Goal: Task Accomplishment & Management: Manage account settings

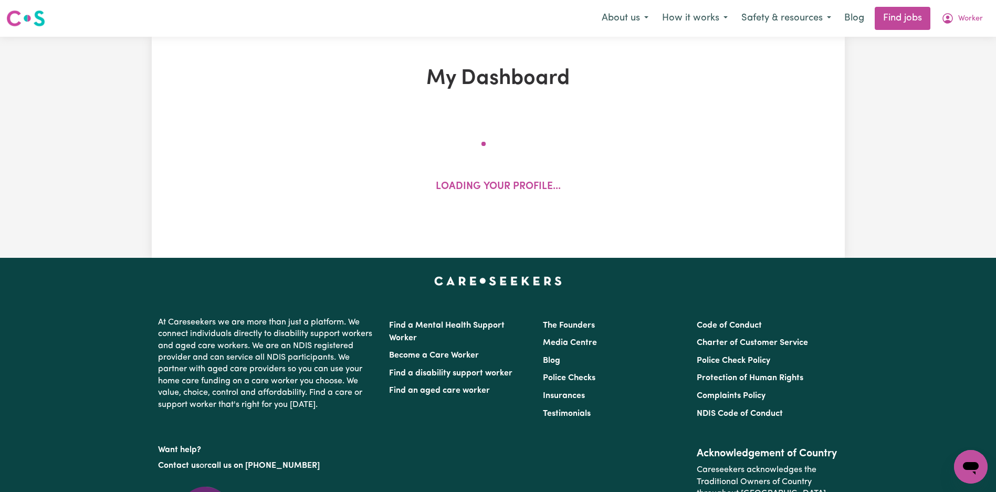
click at [963, 33] on nav "Menu About us How it works Safety & resources Blog Find jobs Worker" at bounding box center [498, 18] width 996 height 37
click at [967, 27] on button "Worker" at bounding box center [962, 18] width 55 height 22
click at [958, 43] on link "My Account" at bounding box center [947, 41] width 83 height 20
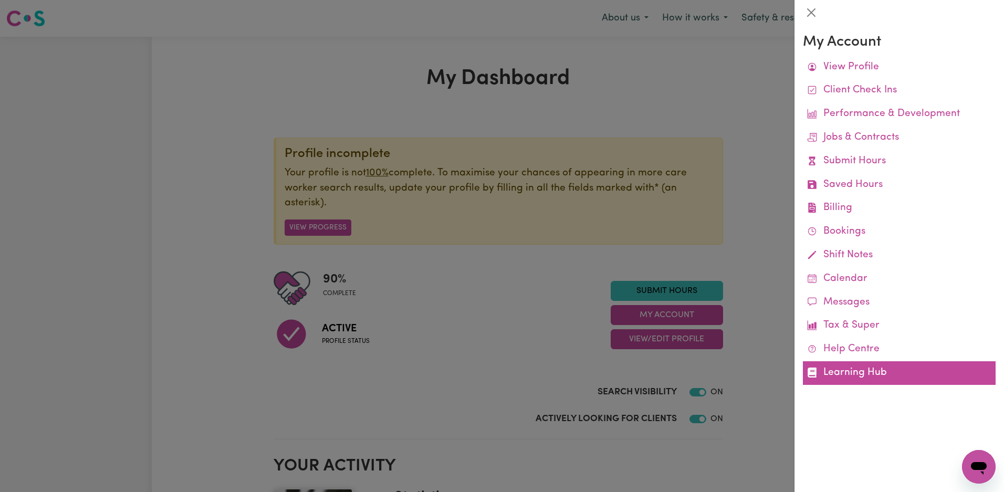
click at [852, 371] on link "Learning Hub" at bounding box center [899, 373] width 193 height 24
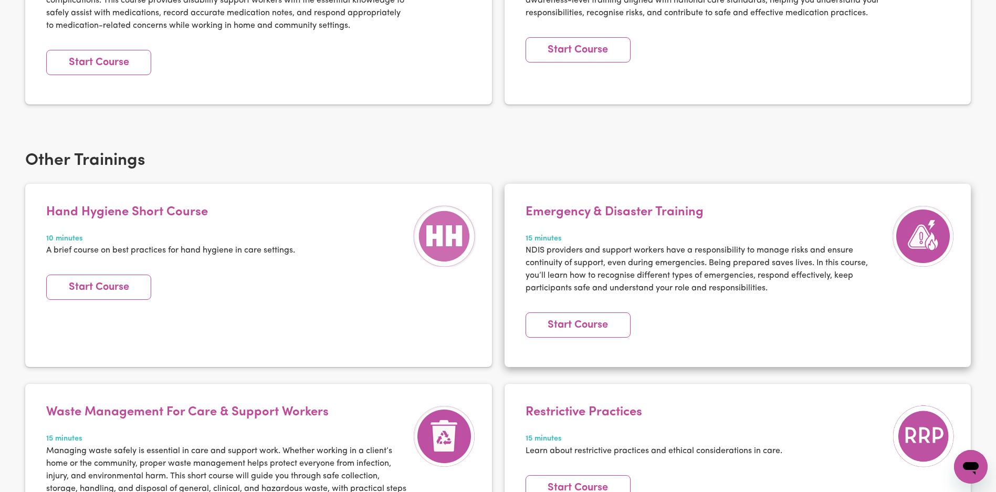
scroll to position [1289, 0]
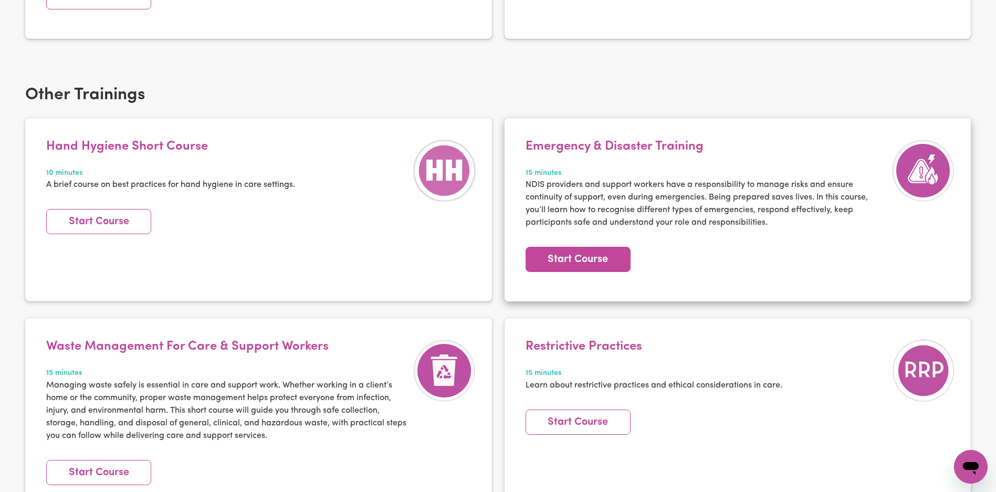
click at [583, 256] on link "Start Course" at bounding box center [578, 259] width 105 height 25
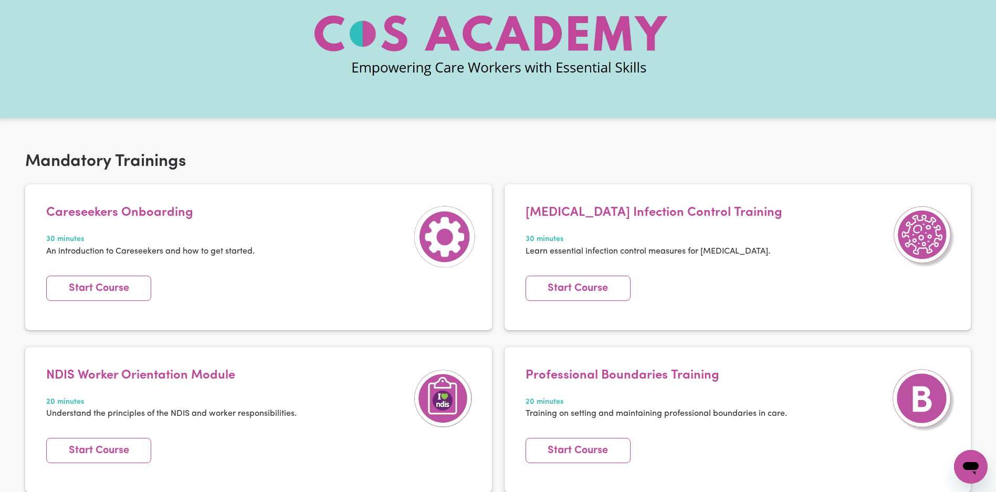
scroll to position [0, 0]
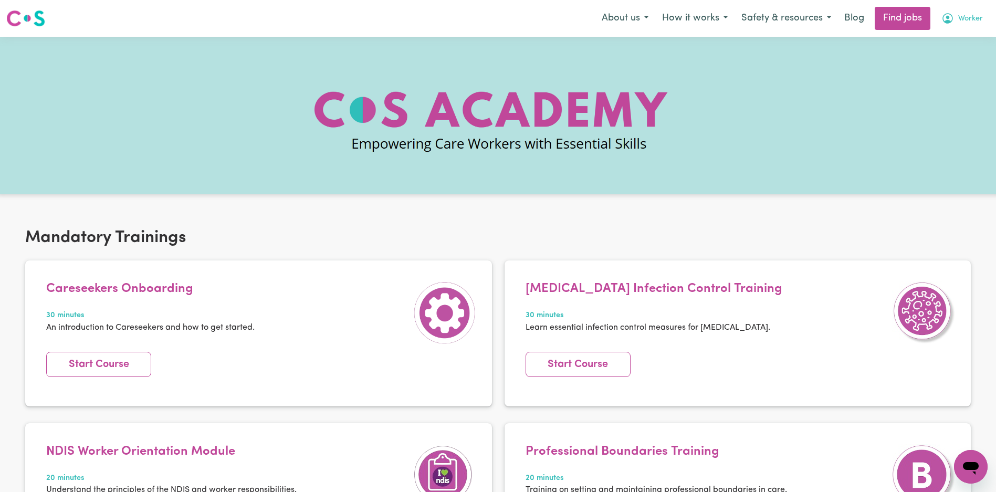
click at [971, 21] on span "Worker" at bounding box center [970, 19] width 25 height 12
click at [950, 56] on link "My Dashboard" at bounding box center [947, 60] width 83 height 20
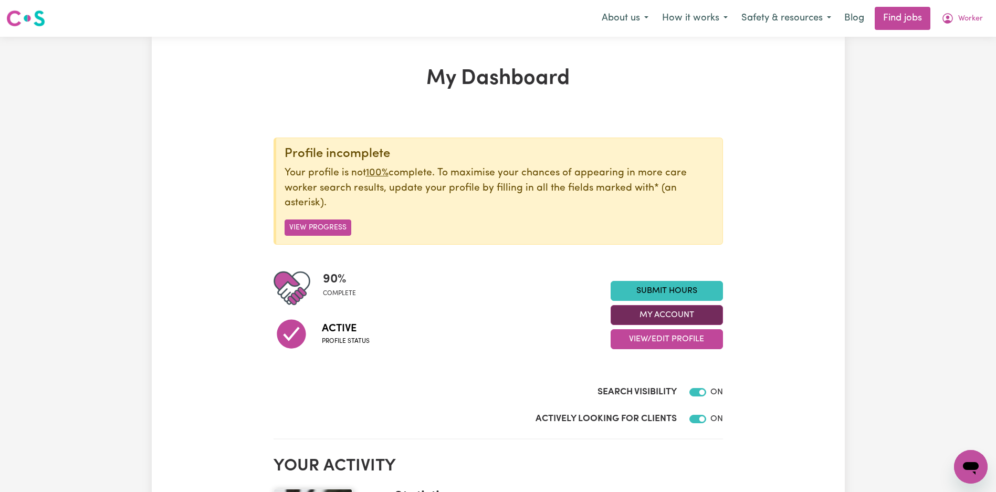
click at [648, 310] on button "My Account" at bounding box center [667, 315] width 112 height 20
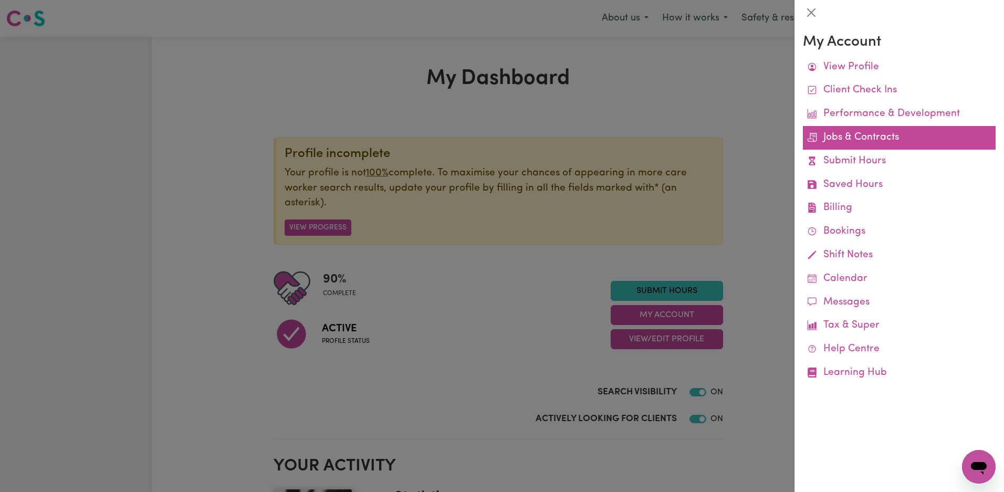
click at [880, 146] on link "Jobs & Contracts" at bounding box center [899, 138] width 193 height 24
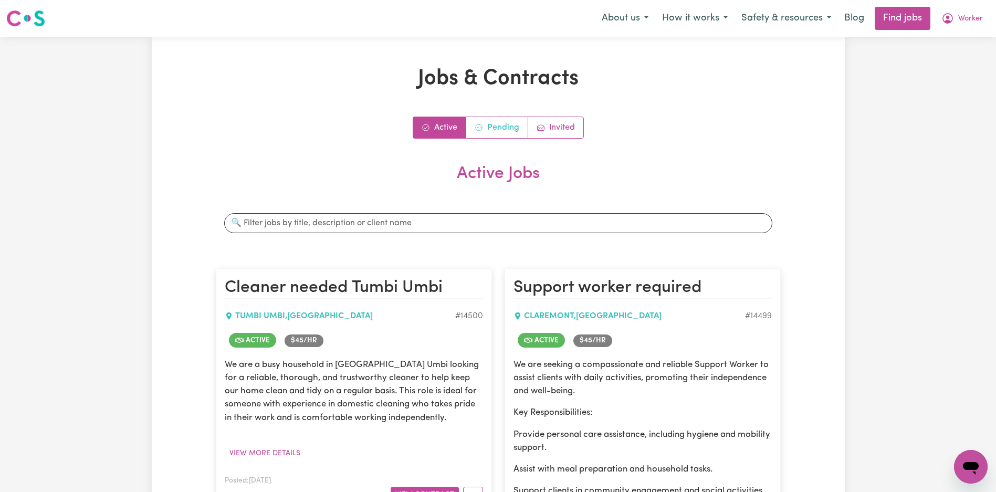
click at [506, 121] on link "Pending" at bounding box center [497, 127] width 62 height 21
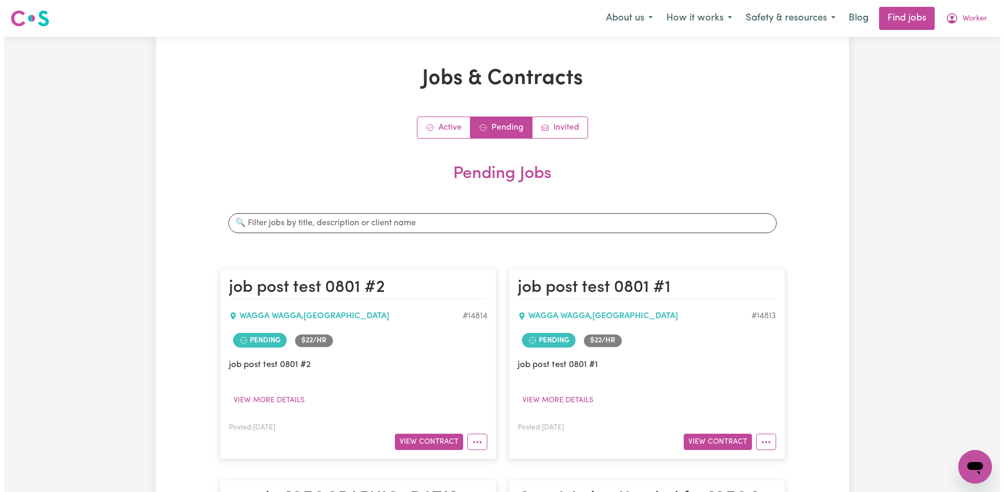
scroll to position [126, 0]
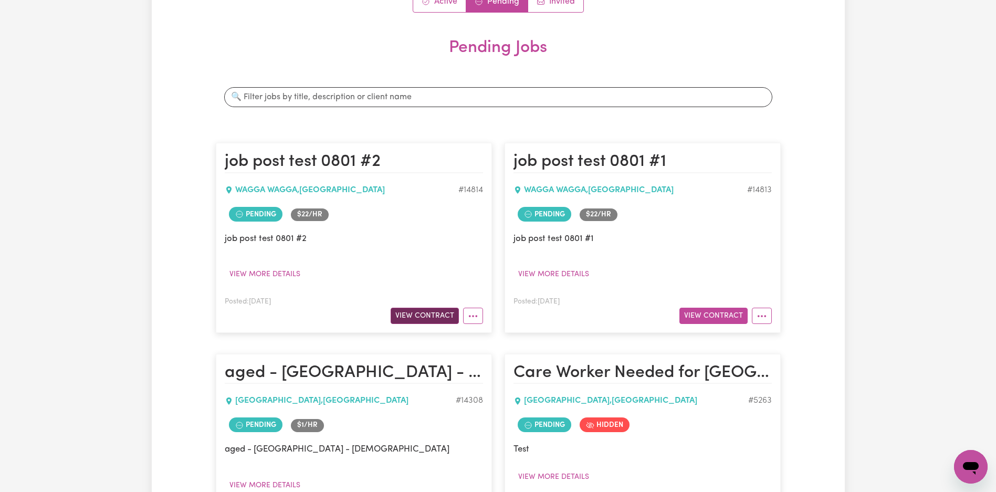
click at [435, 316] on button "View Contract" at bounding box center [425, 316] width 68 height 16
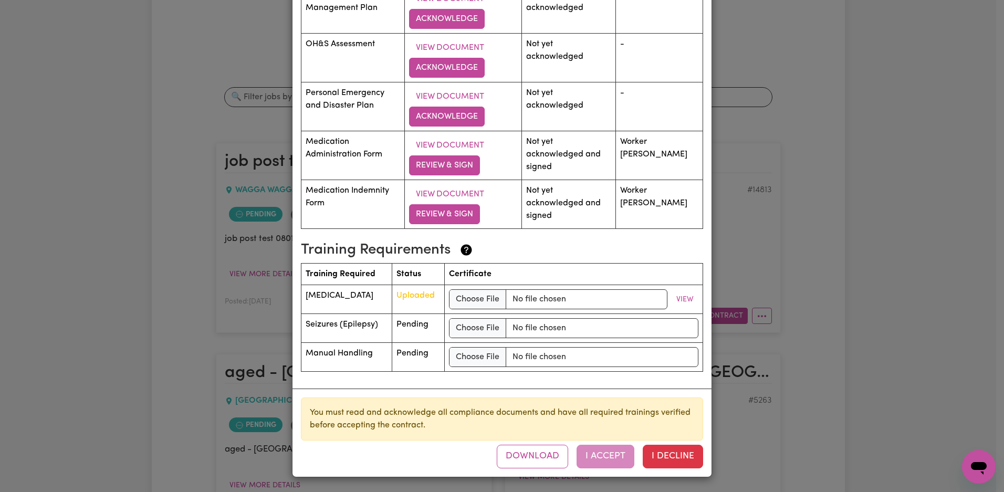
scroll to position [1427, 0]
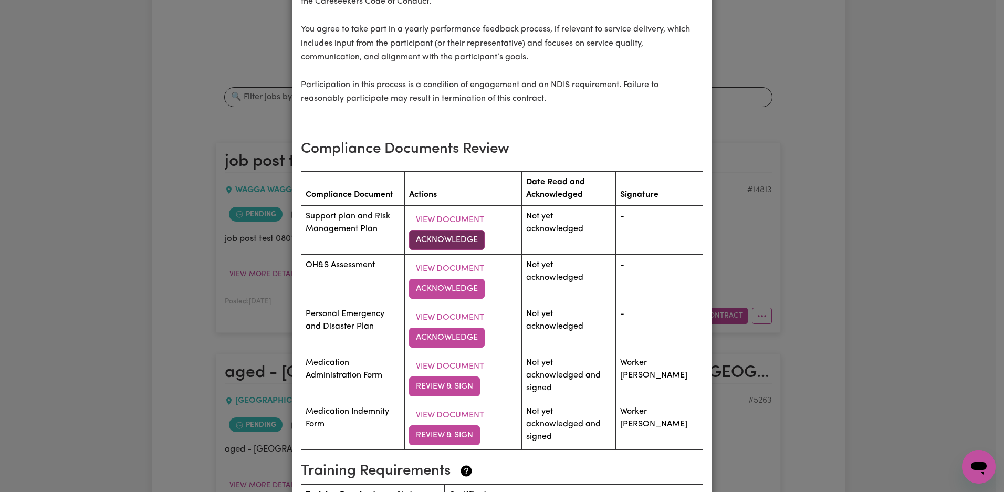
click at [466, 248] on button "Acknowledge" at bounding box center [447, 240] width 76 height 20
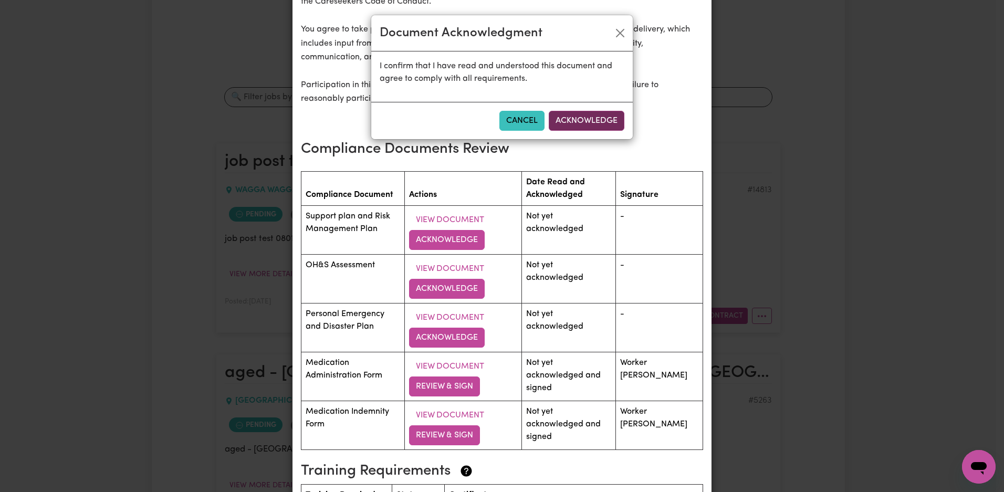
click at [575, 119] on button "Acknowledge" at bounding box center [587, 121] width 76 height 20
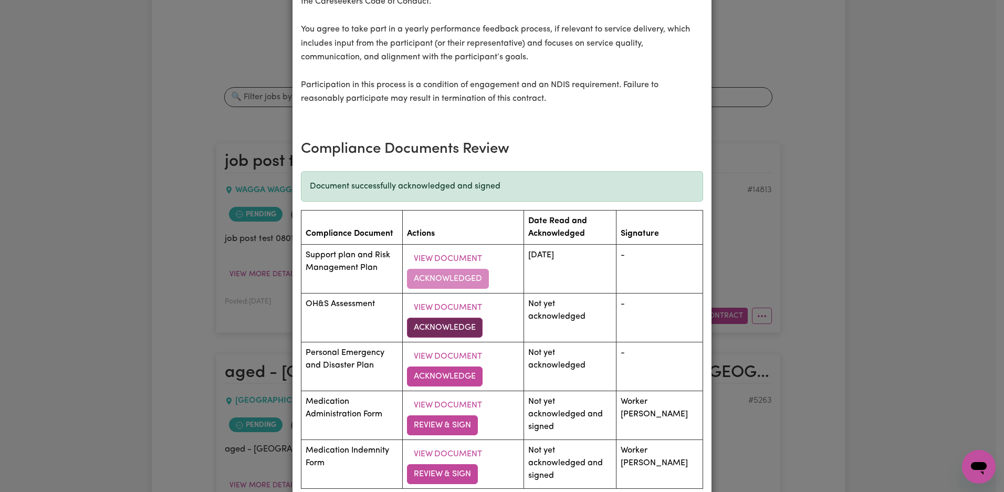
click at [453, 338] on button "Acknowledge" at bounding box center [445, 328] width 76 height 20
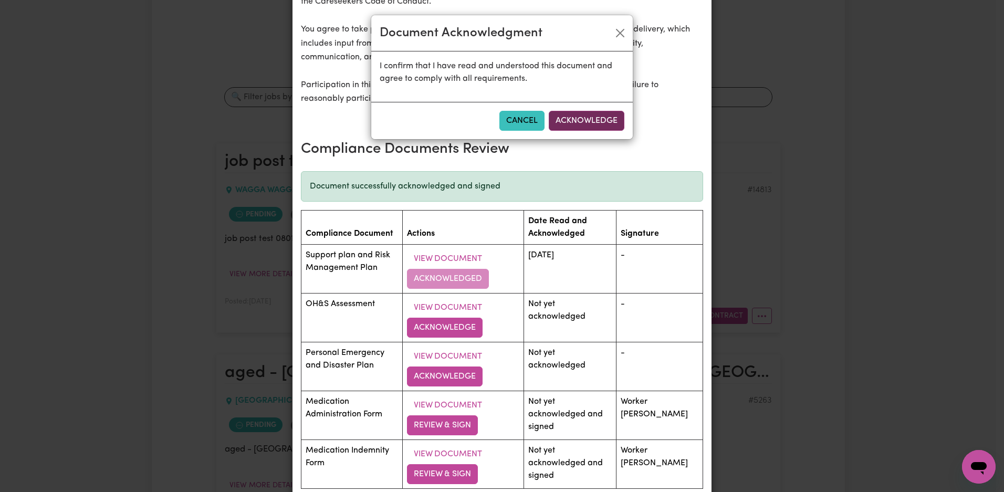
click at [582, 114] on button "Acknowledge" at bounding box center [587, 121] width 76 height 20
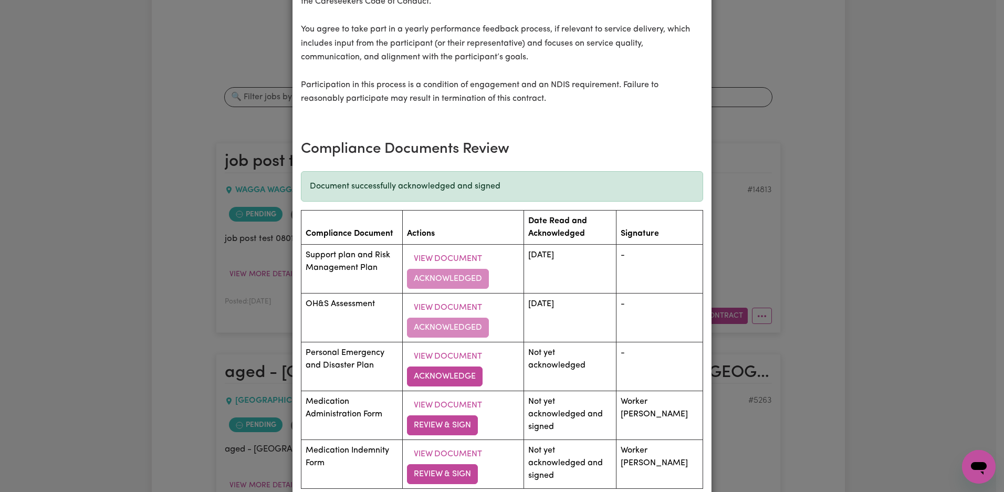
scroll to position [1700, 0]
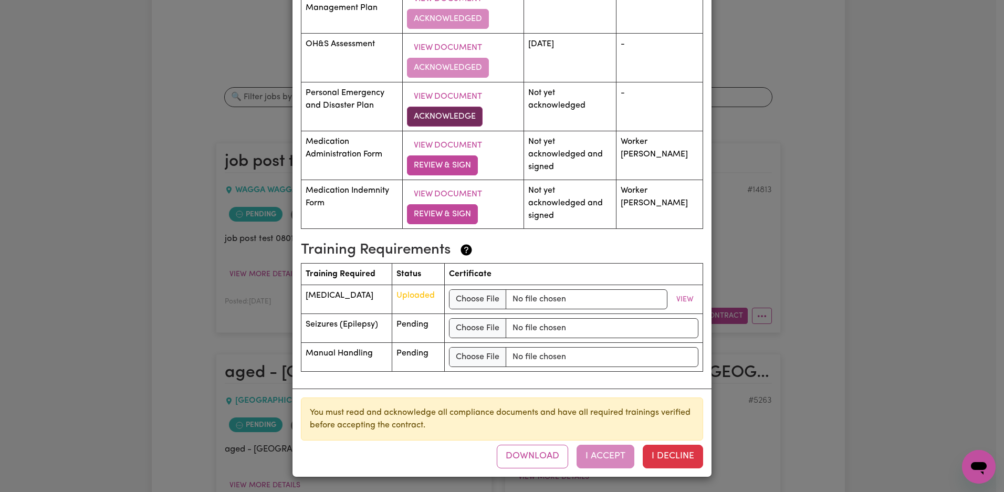
click at [464, 111] on button "Acknowledge" at bounding box center [445, 117] width 76 height 20
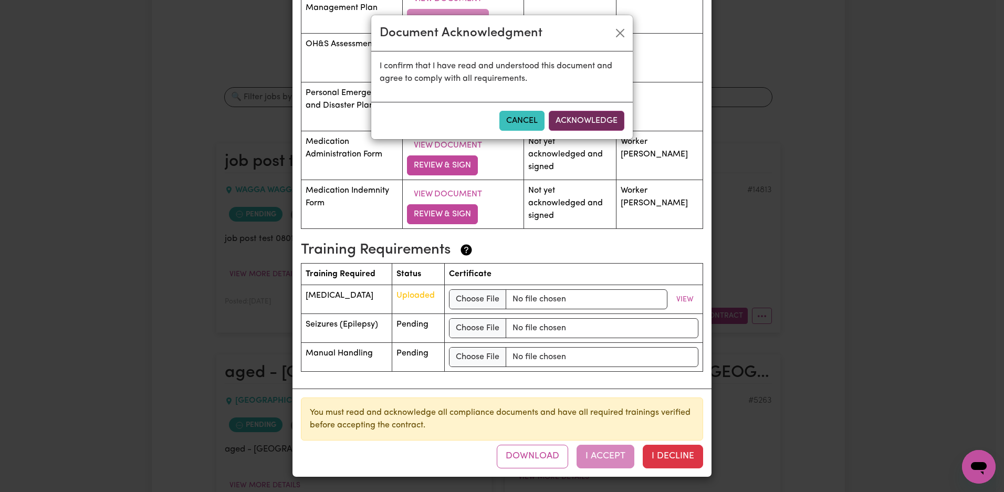
click at [583, 119] on button "Acknowledge" at bounding box center [587, 121] width 76 height 20
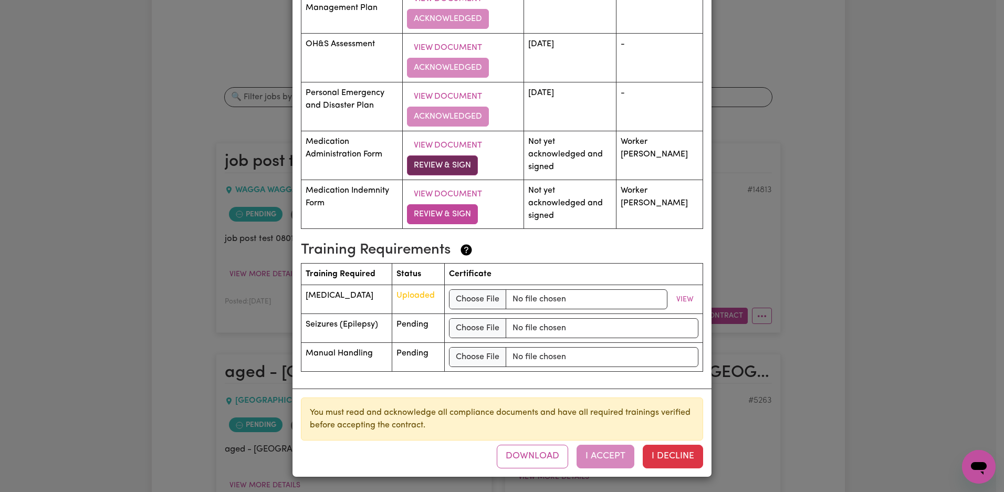
click at [463, 165] on button "Review & Sign" at bounding box center [442, 165] width 71 height 20
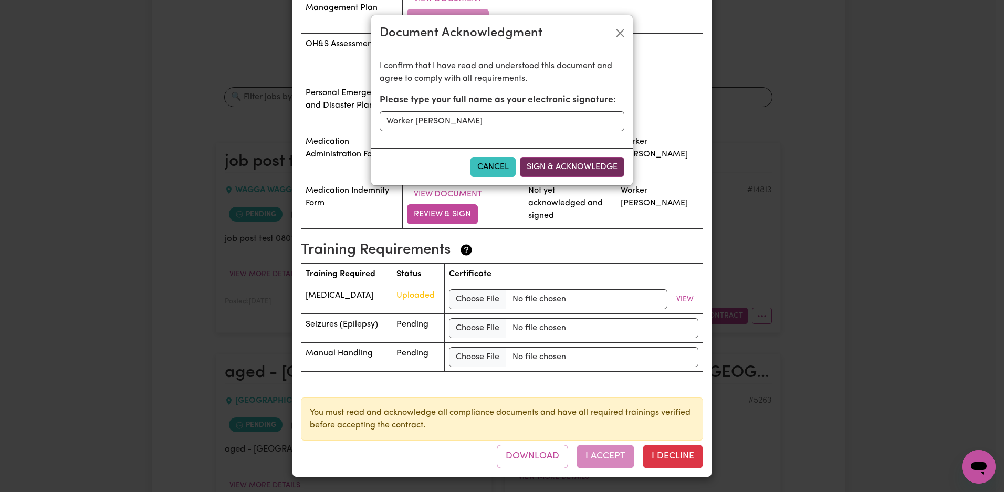
click at [588, 160] on button "Sign & Acknowledge" at bounding box center [572, 167] width 104 height 20
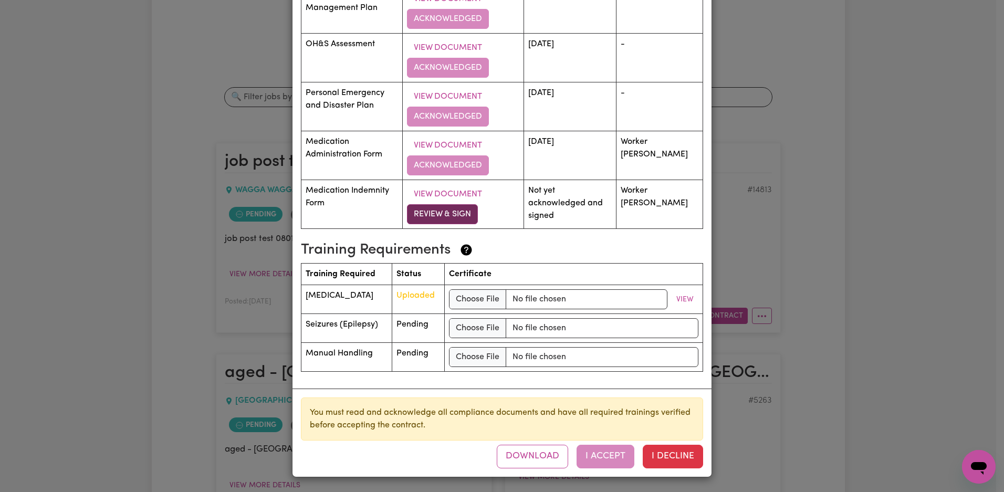
click at [452, 213] on button "Review & Sign" at bounding box center [442, 214] width 71 height 20
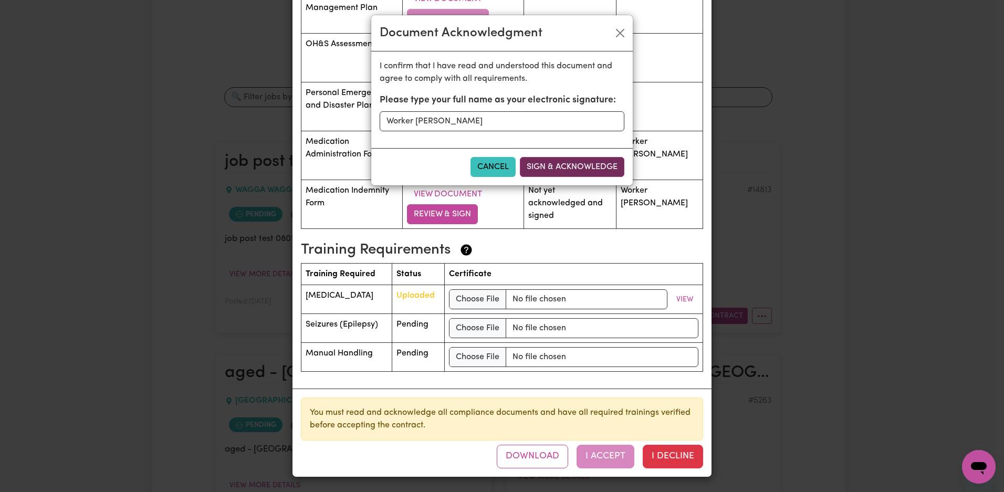
click at [581, 163] on button "Sign & Acknowledge" at bounding box center [572, 167] width 104 height 20
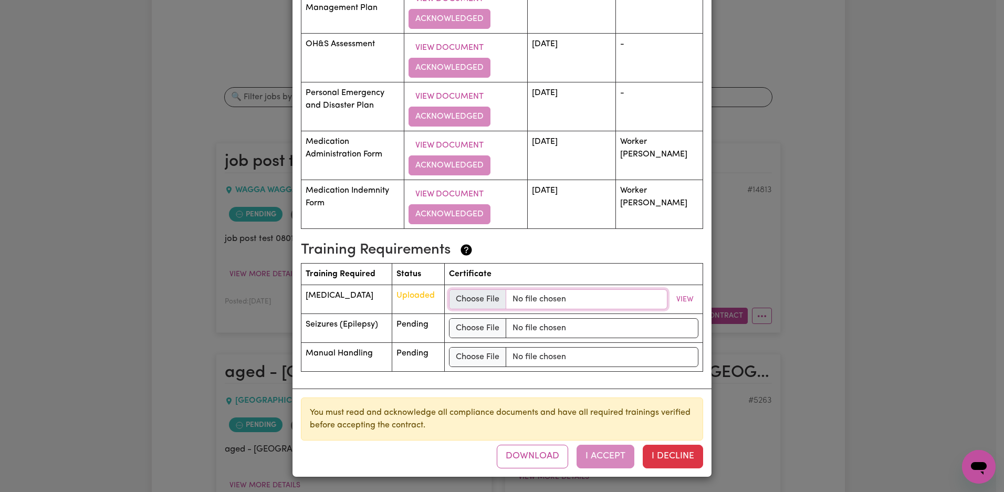
click at [549, 302] on input "file" at bounding box center [558, 299] width 218 height 20
click at [572, 326] on input "file" at bounding box center [573, 328] width 249 height 20
type input "C:\fakepath\[PERSON_NAME] - CV.pdf"
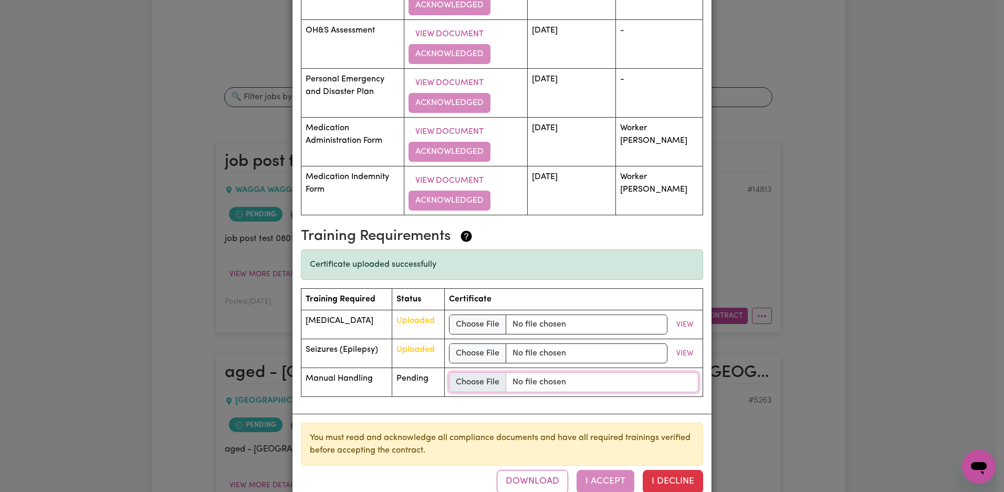
click at [548, 392] on input "file" at bounding box center [573, 382] width 249 height 20
type input "C:\fakepath\[PERSON_NAME] - CV.pdf"
click at [576, 363] on input "file" at bounding box center [558, 353] width 218 height 20
type input "C:\fakepath\nat_id.png"
click at [530, 392] on input "file" at bounding box center [555, 382] width 223 height 20
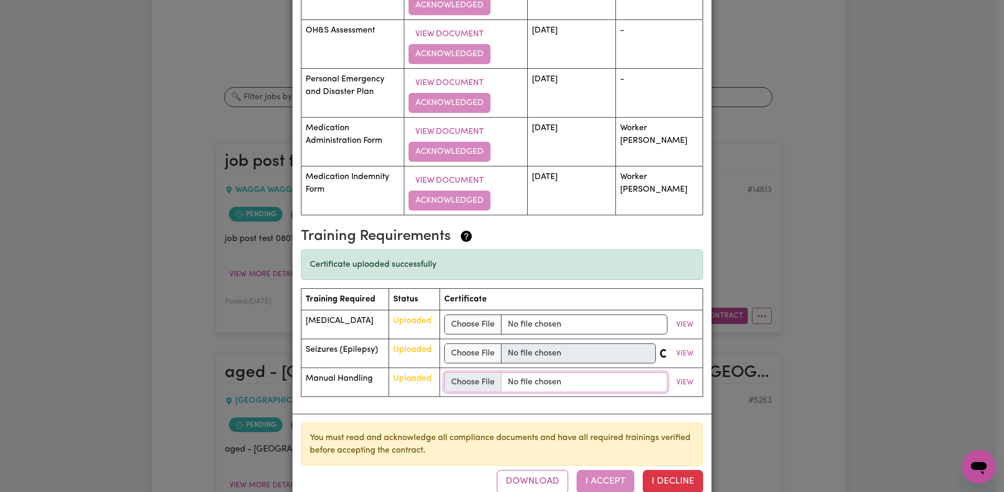
type input "C:\fakepath\nat_id.png"
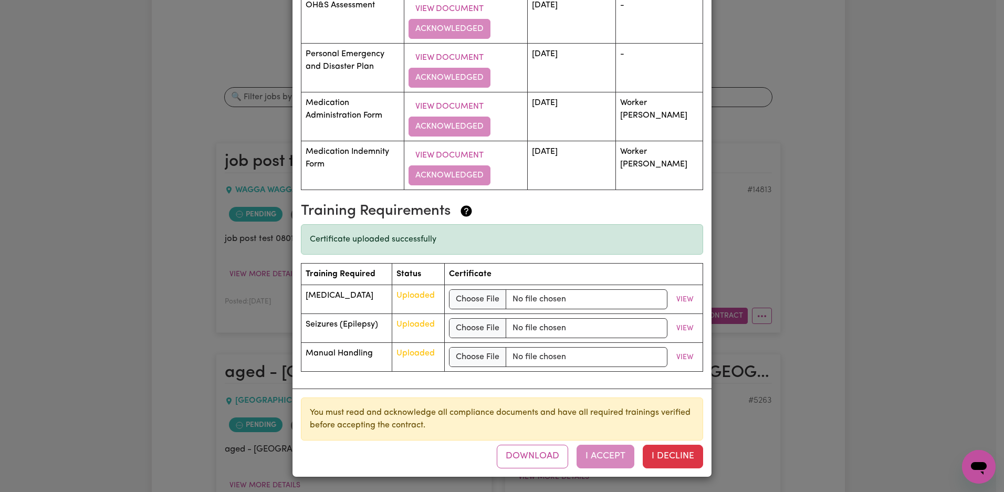
click at [605, 460] on div "Download I Accept I Decline" at bounding box center [600, 456] width 206 height 23
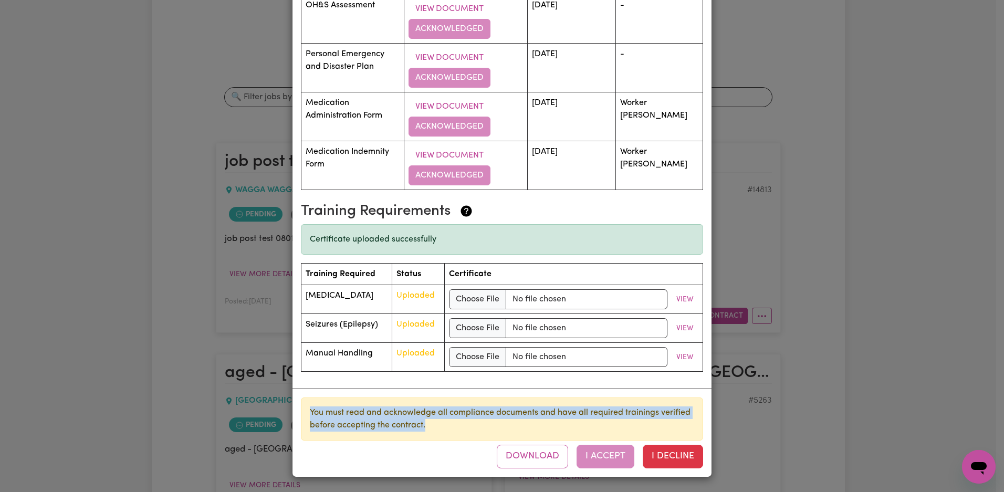
click at [605, 460] on div "Download I Accept I Decline" at bounding box center [600, 456] width 206 height 23
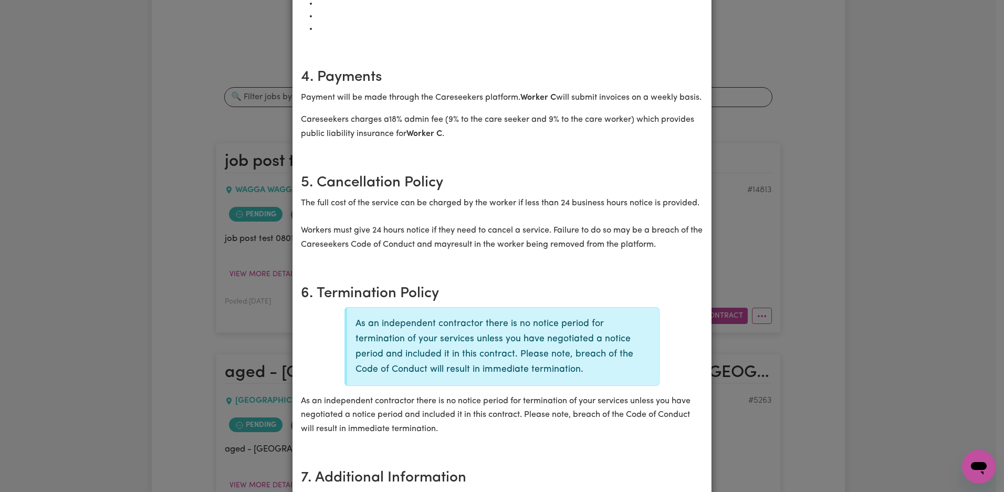
scroll to position [0, 0]
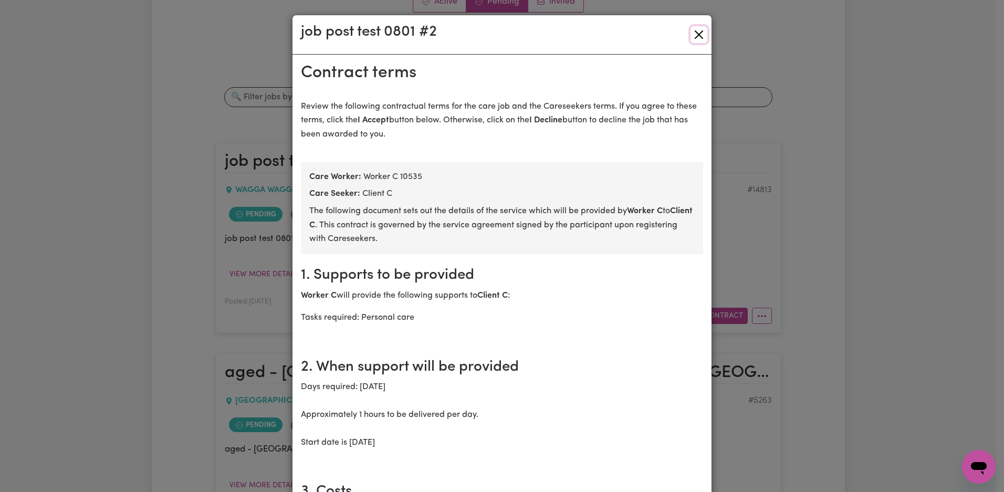
click at [698, 33] on button "Close" at bounding box center [698, 34] width 17 height 17
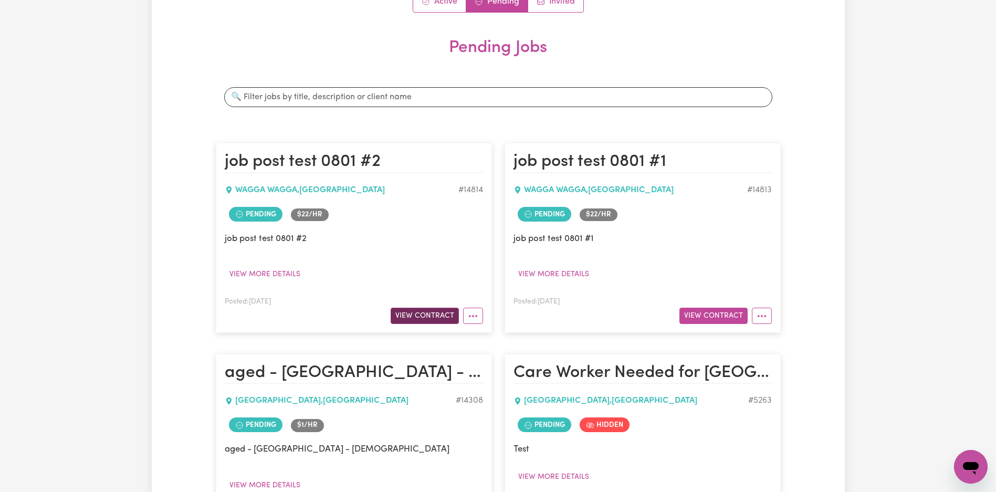
click at [441, 313] on button "View Contract" at bounding box center [425, 316] width 68 height 16
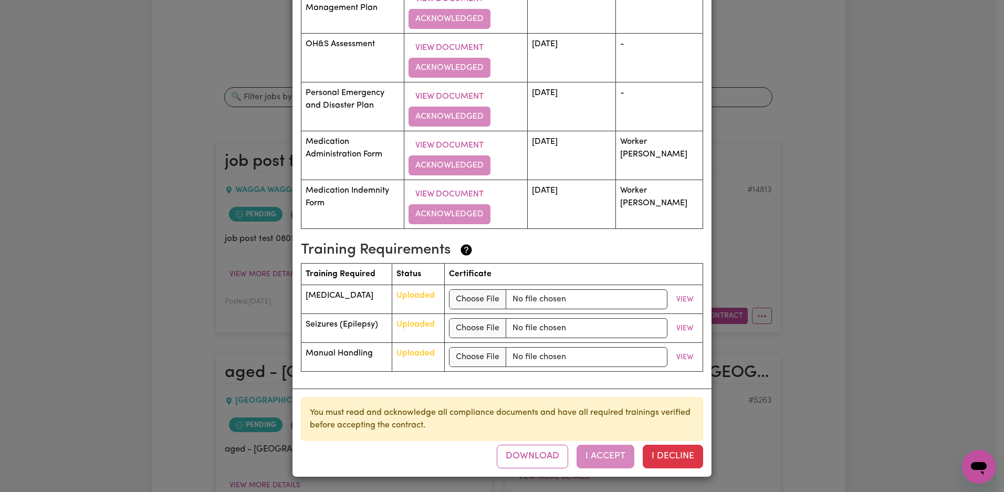
scroll to position [1482, 0]
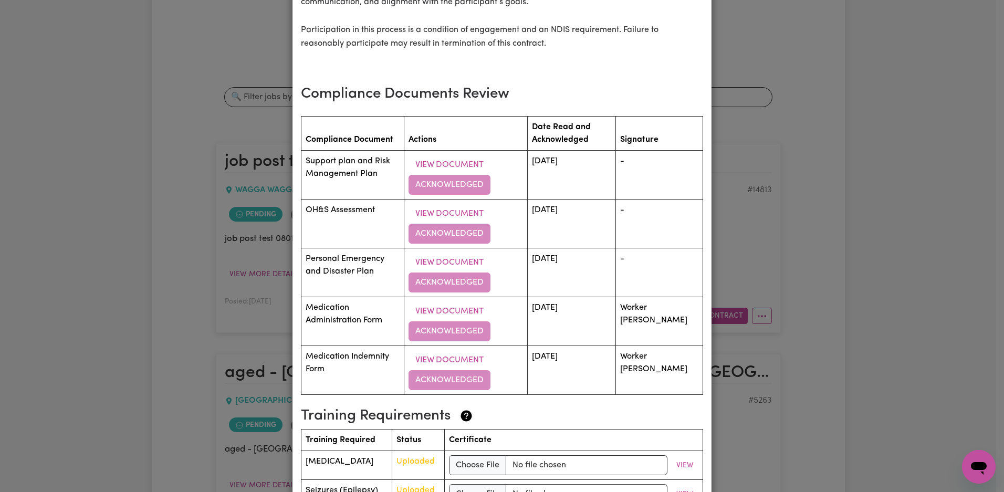
click at [482, 196] on td "View Document Acknowledged" at bounding box center [465, 174] width 123 height 49
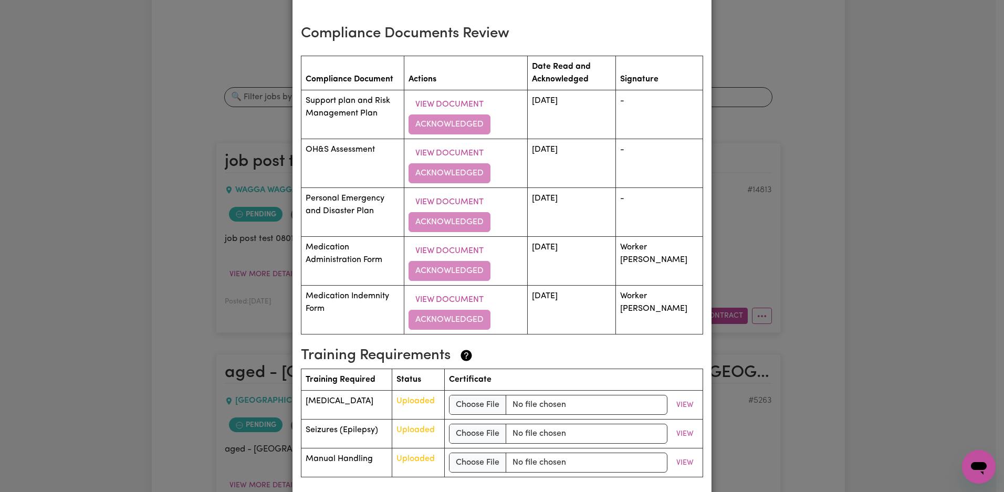
scroll to position [1662, 0]
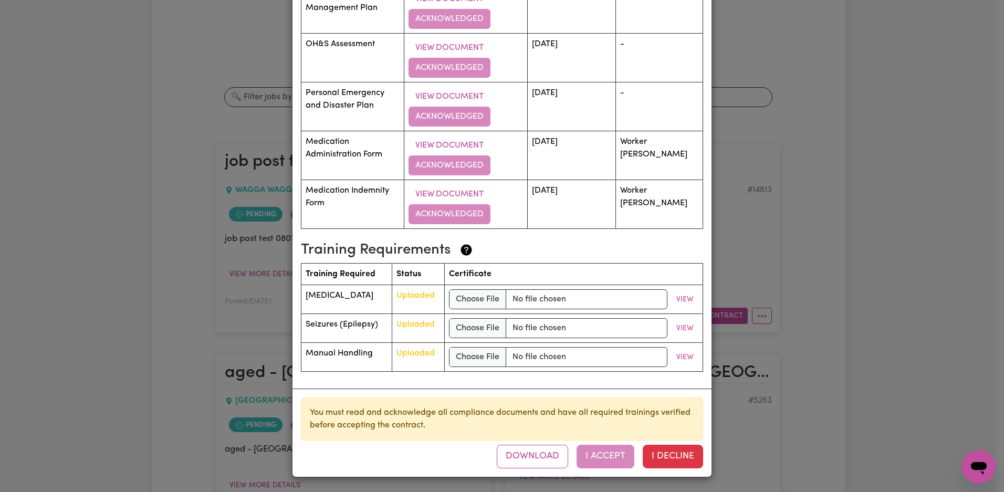
click at [611, 454] on div "Download I Accept I Decline" at bounding box center [600, 456] width 206 height 23
click at [611, 456] on div "Download I Accept I Decline" at bounding box center [600, 456] width 206 height 23
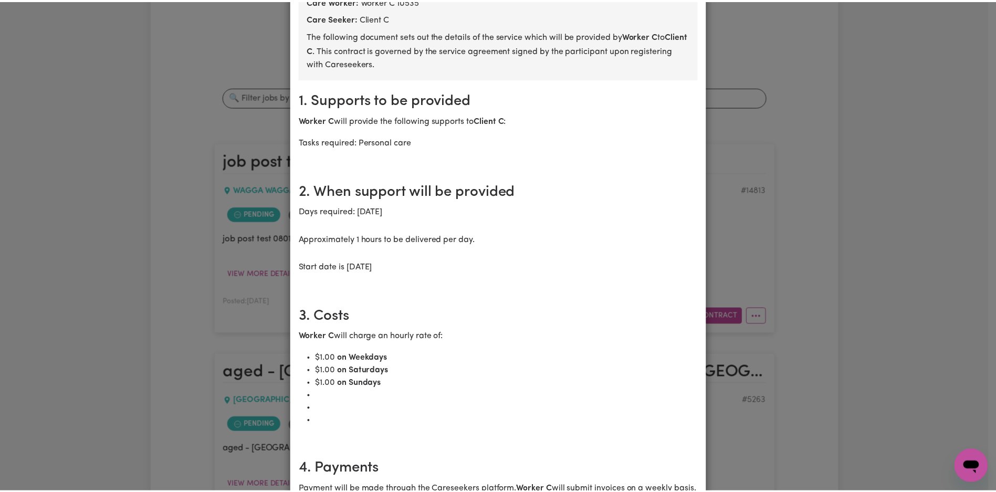
scroll to position [0, 0]
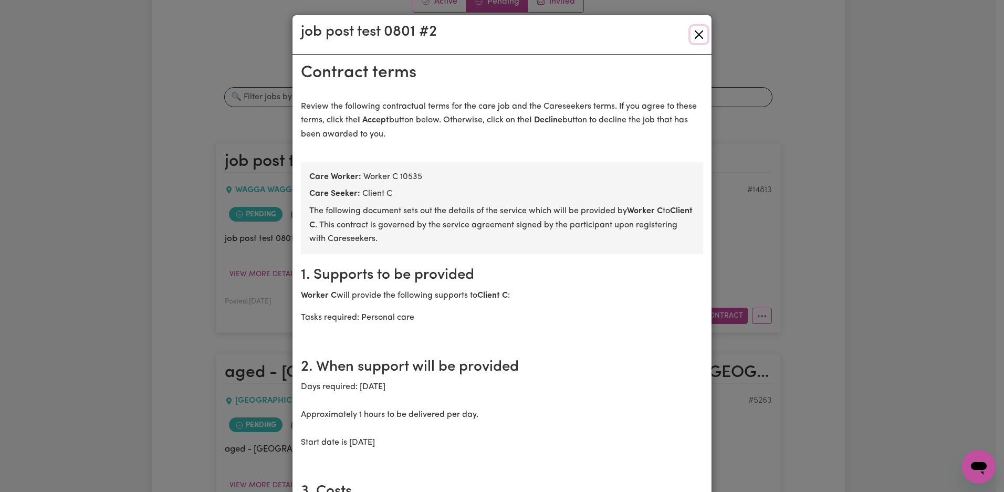
click at [701, 33] on button "Close" at bounding box center [698, 34] width 17 height 17
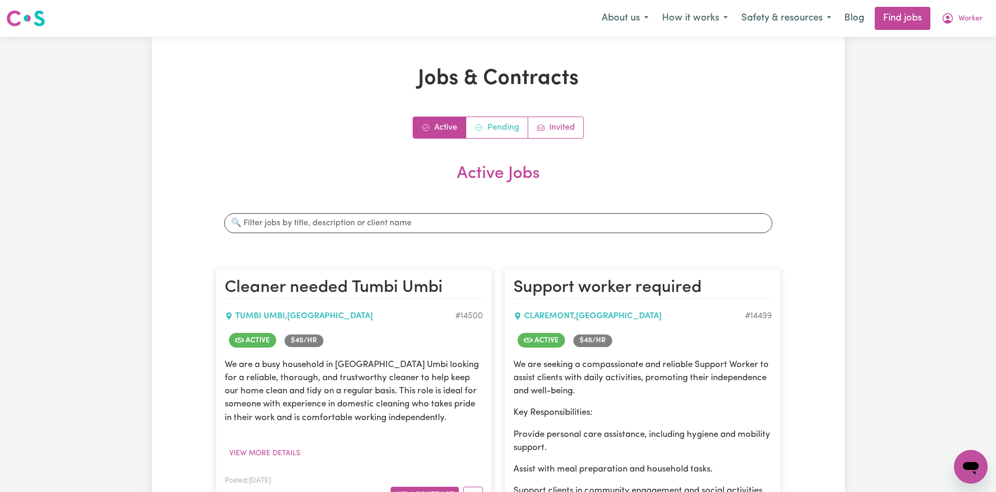
click at [509, 124] on link "Pending" at bounding box center [497, 127] width 62 height 21
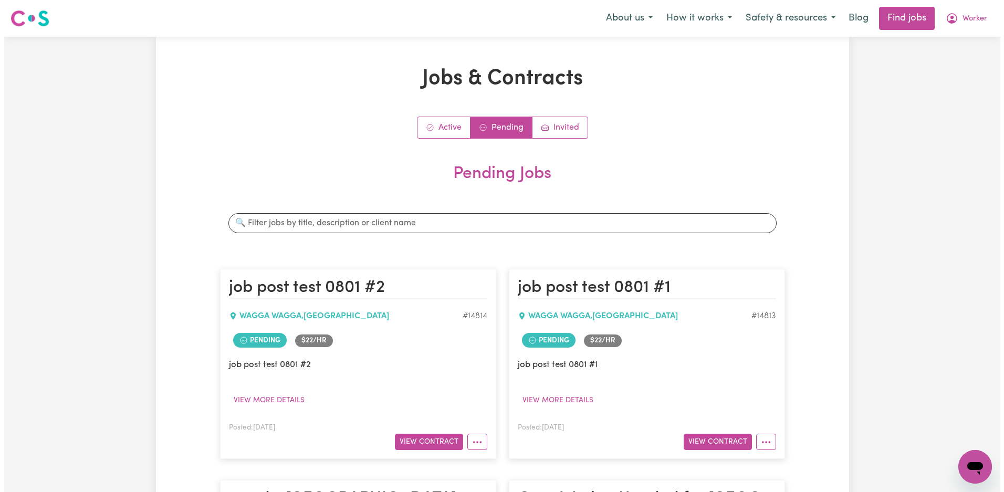
scroll to position [168, 0]
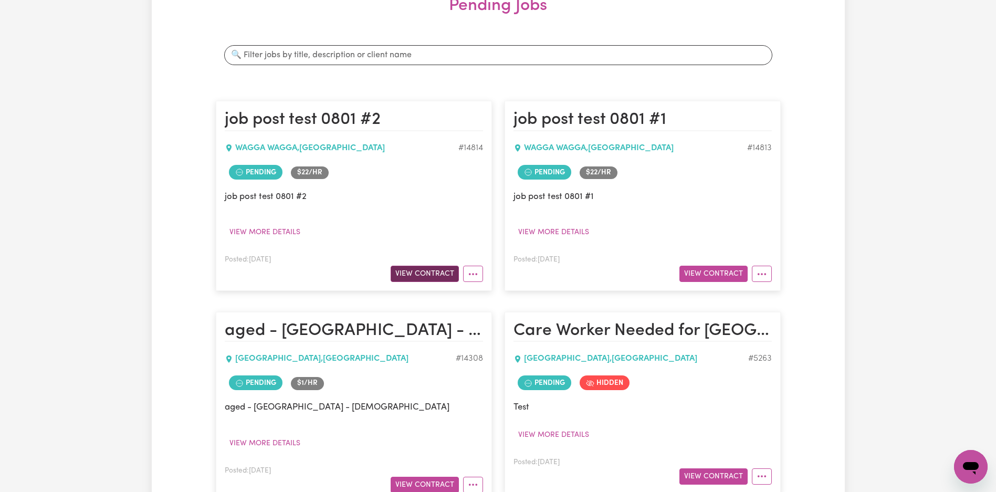
click at [425, 278] on button "View Contract" at bounding box center [425, 274] width 68 height 16
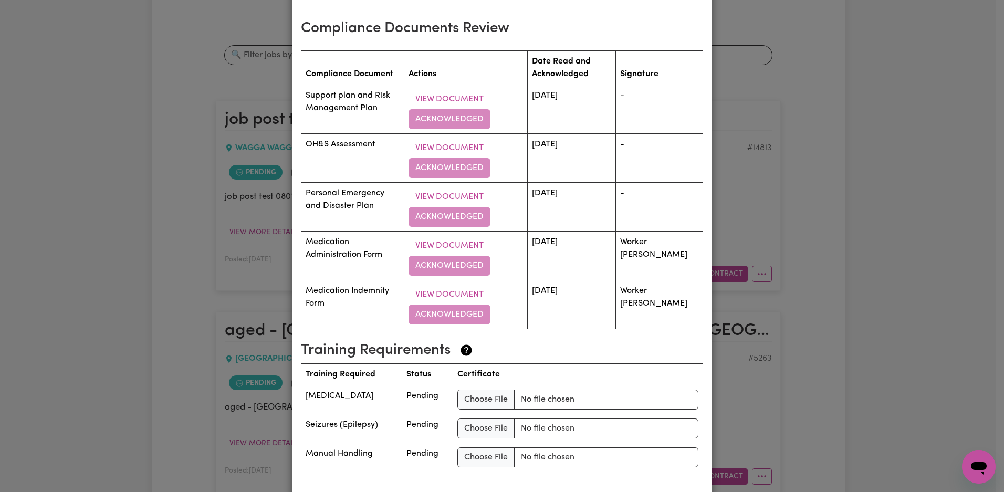
scroll to position [1662, 0]
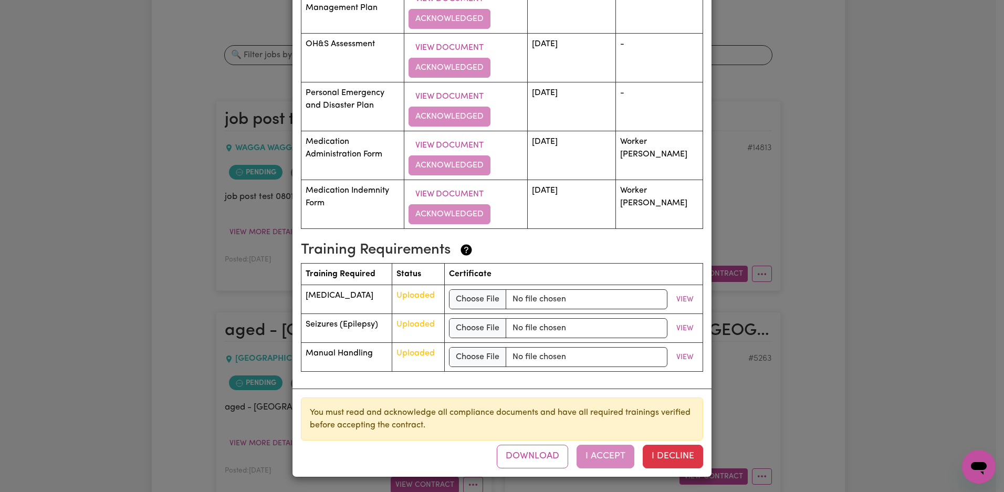
click at [614, 459] on div "Download I Accept I Decline" at bounding box center [600, 456] width 206 height 23
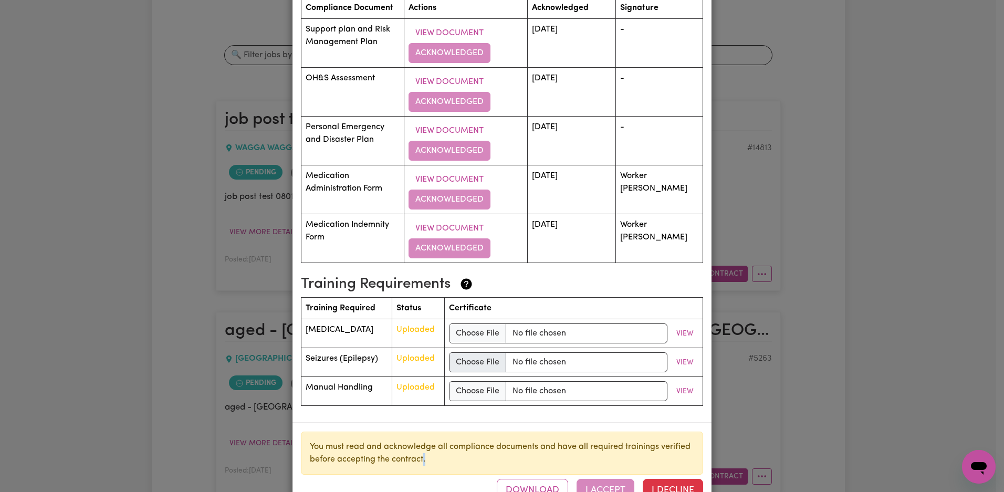
scroll to position [1531, 0]
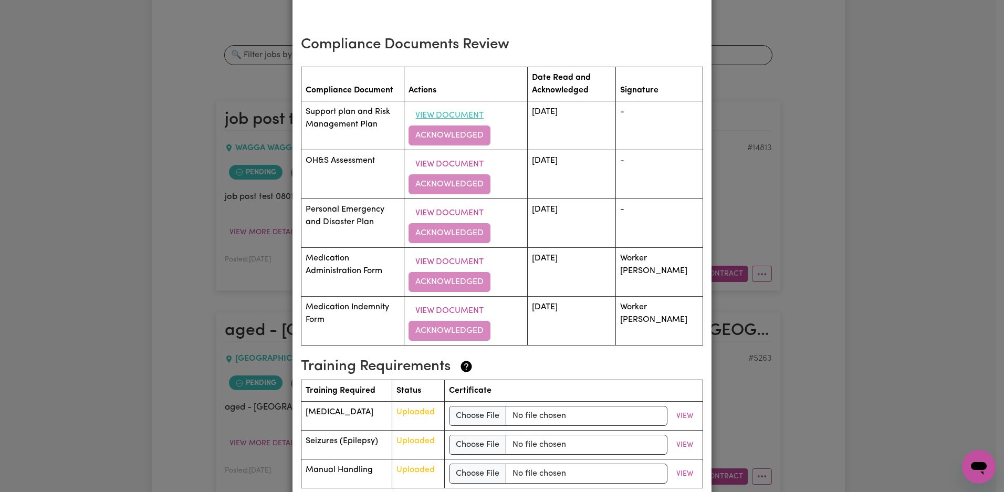
click at [472, 125] on button "View Document" at bounding box center [449, 116] width 82 height 20
click at [465, 173] on button "View Document" at bounding box center [449, 164] width 82 height 20
click at [459, 223] on button "View Document" at bounding box center [449, 213] width 82 height 20
click at [465, 272] on button "View Document" at bounding box center [449, 262] width 82 height 20
click at [477, 317] on button "View Document" at bounding box center [449, 311] width 82 height 20
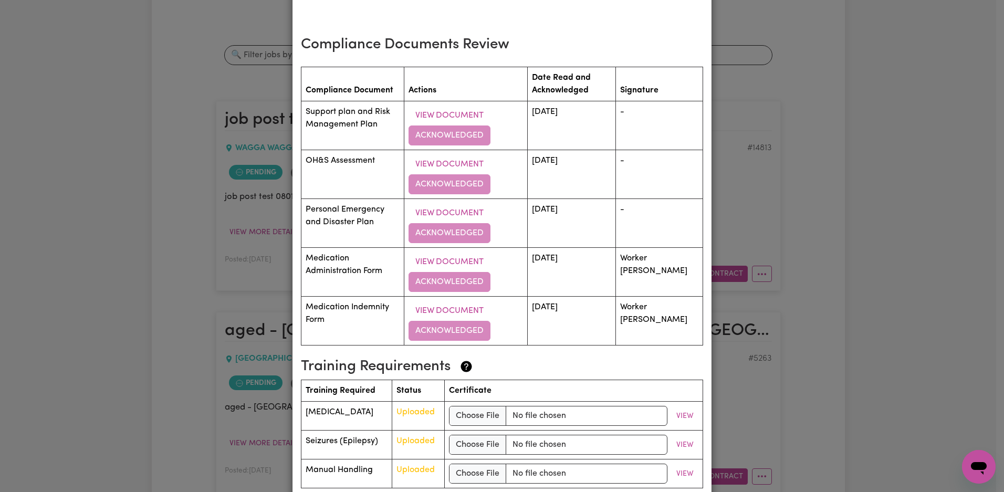
scroll to position [1662, 0]
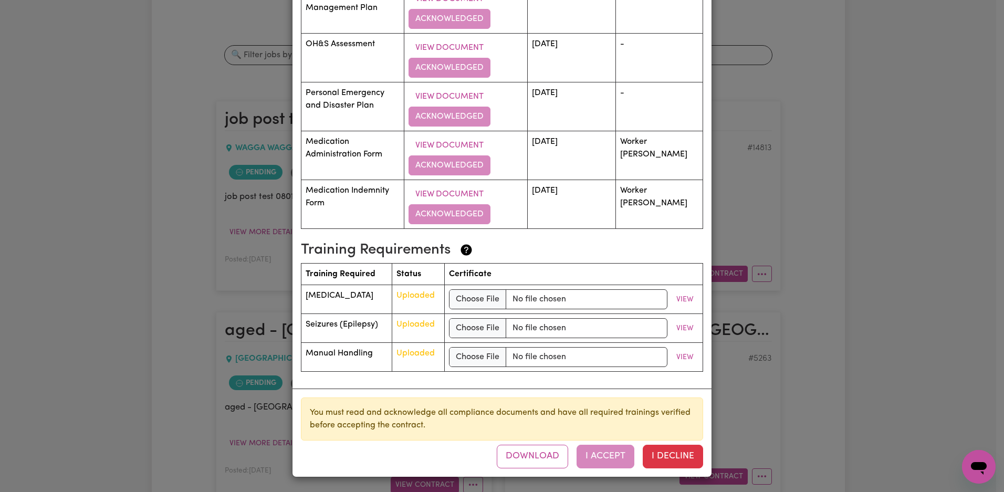
click at [614, 458] on div "Download I Accept I Decline" at bounding box center [600, 456] width 206 height 23
click at [682, 300] on button "View" at bounding box center [684, 299] width 27 height 16
click at [683, 330] on button "View" at bounding box center [684, 328] width 27 height 16
click at [680, 361] on button "View" at bounding box center [684, 357] width 27 height 16
click at [568, 296] on input "file" at bounding box center [558, 299] width 218 height 20
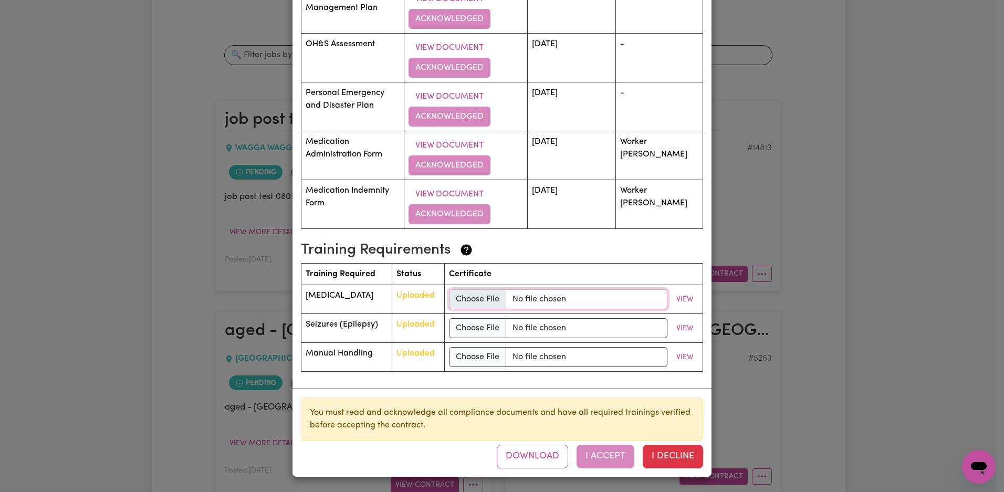
type input "C:\fakepath\licenses.png"
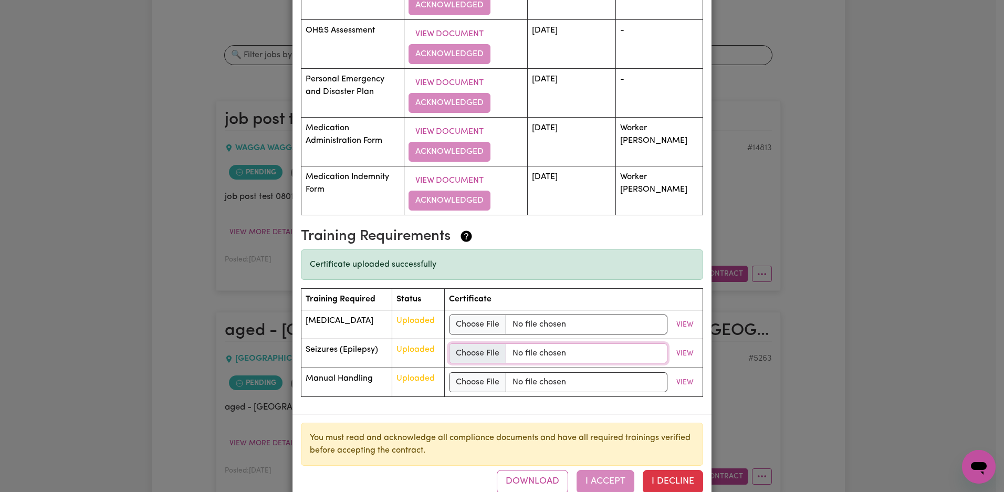
click at [552, 363] on input "file" at bounding box center [558, 353] width 218 height 20
type input "C:\fakepath\nat_id.png"
click at [561, 392] on input "file" at bounding box center [558, 382] width 218 height 20
type input "C:\fakepath\nat_id.png"
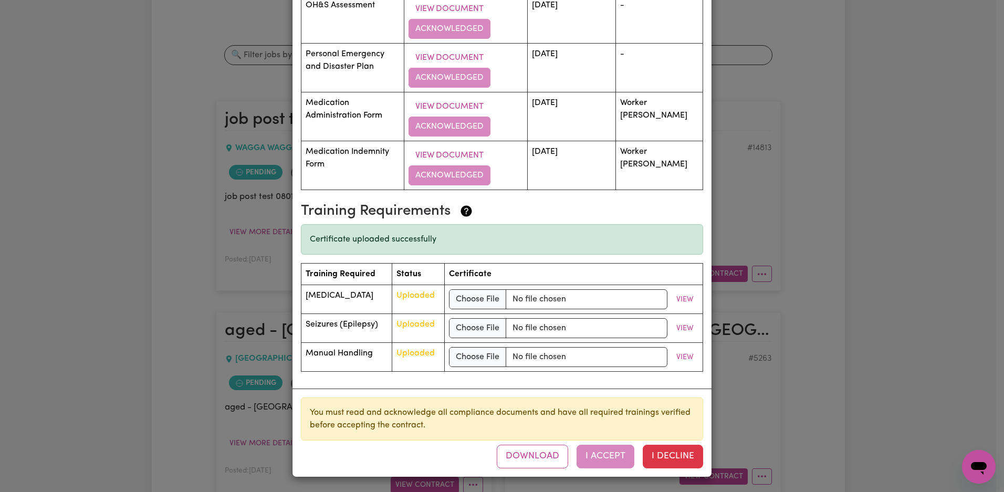
click at [625, 402] on div "You must read and acknowledge all compliance documents and have all required tr…" at bounding box center [502, 418] width 402 height 43
click at [677, 326] on button "View" at bounding box center [684, 328] width 27 height 16
click at [604, 450] on div "Download I Accept I Decline" at bounding box center [600, 456] width 206 height 23
click at [677, 460] on button "I Decline" at bounding box center [673, 456] width 60 height 23
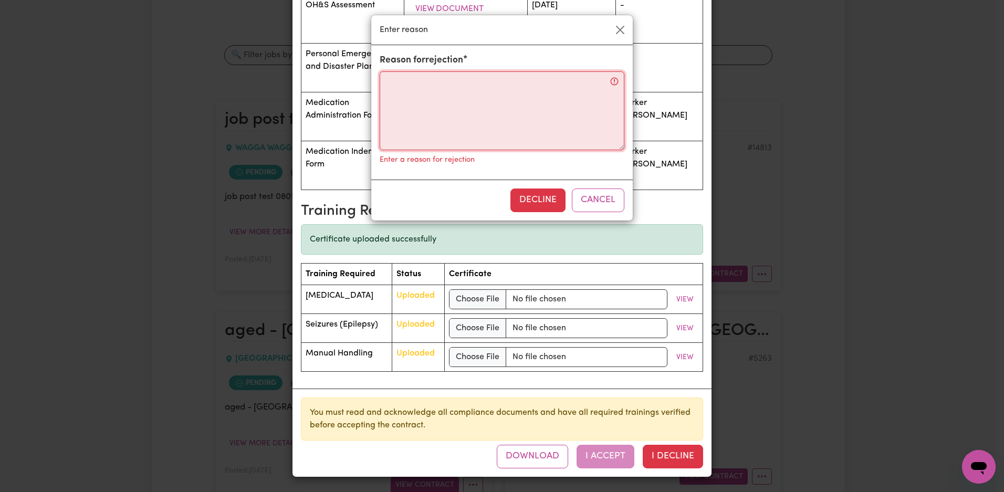
click at [552, 136] on textarea "Reason for rejection" at bounding box center [502, 110] width 245 height 79
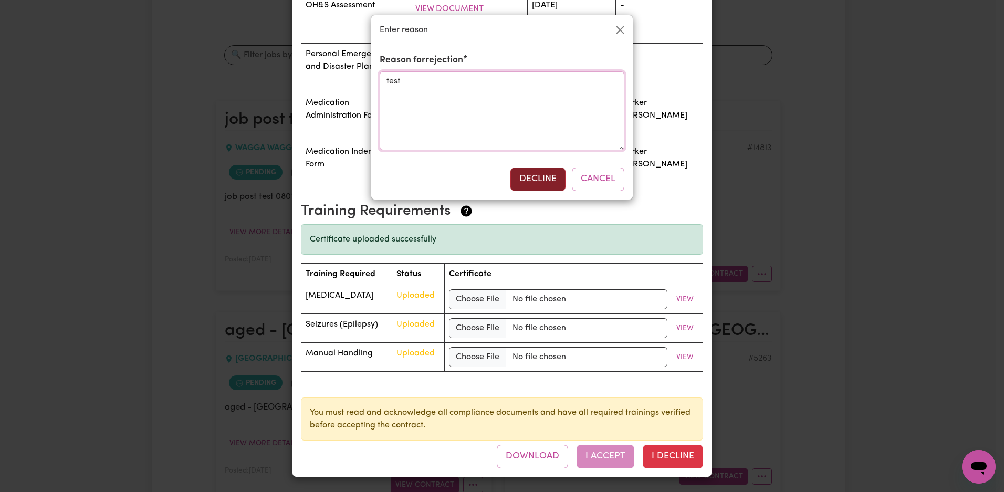
type textarea "test"
click at [535, 178] on button "Decline" at bounding box center [537, 178] width 55 height 23
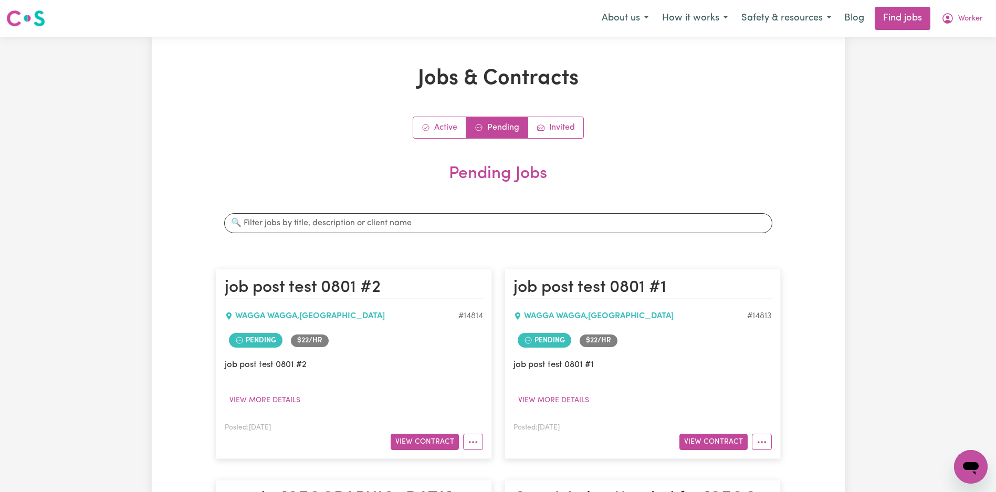
scroll to position [236, 0]
